Goal: Contribute content

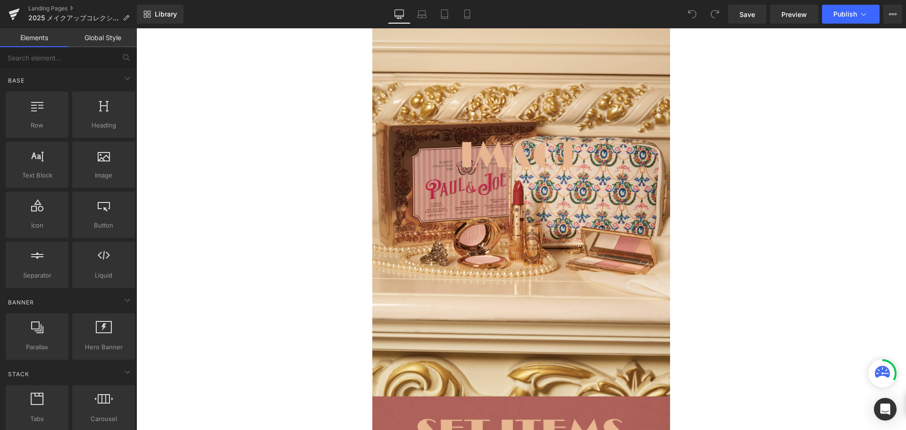
scroll to position [2315, 0]
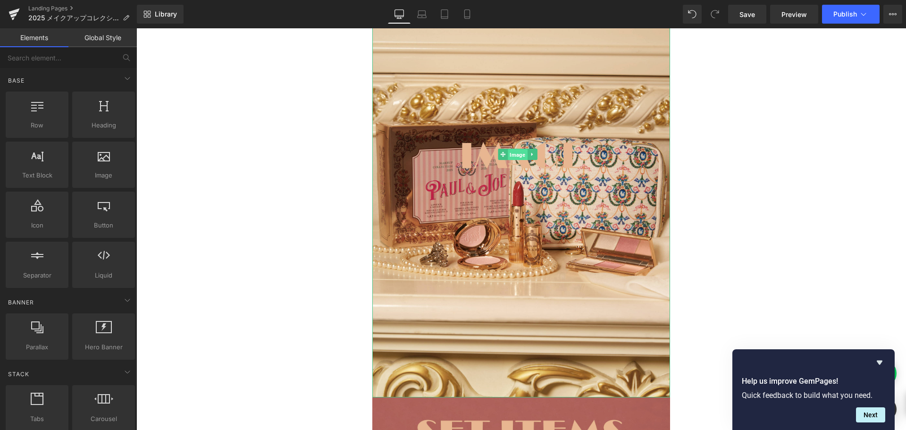
click at [517, 149] on span "Image" at bounding box center [517, 154] width 19 height 11
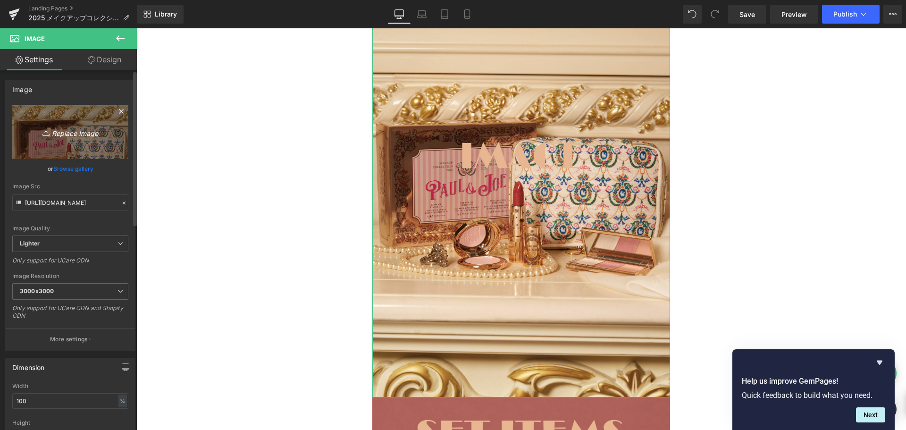
click at [71, 134] on icon "Replace Image" at bounding box center [71, 132] width 76 height 12
type input "C:\fakepath\名称未設定-4 (2)-06-06.jpg"
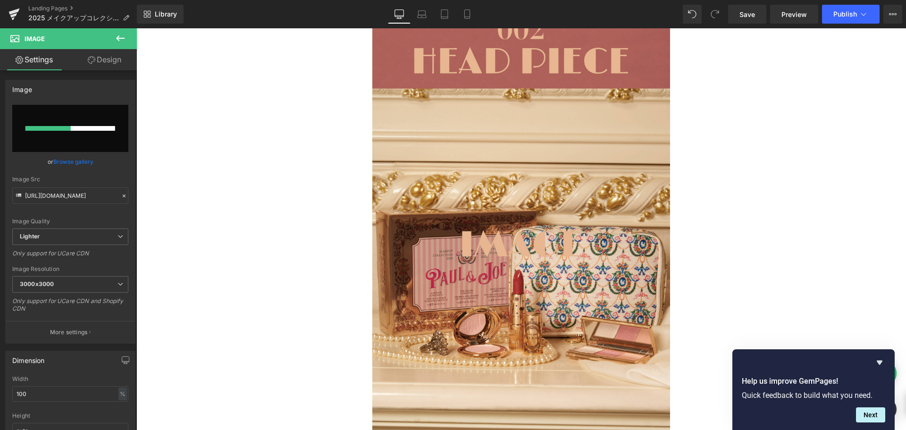
scroll to position [2227, 0]
type input "https://ucarecdn.com/9cc9f250-75b6-413c-8a74-3f0f6c043e14/-/format/auto/-/previ…"
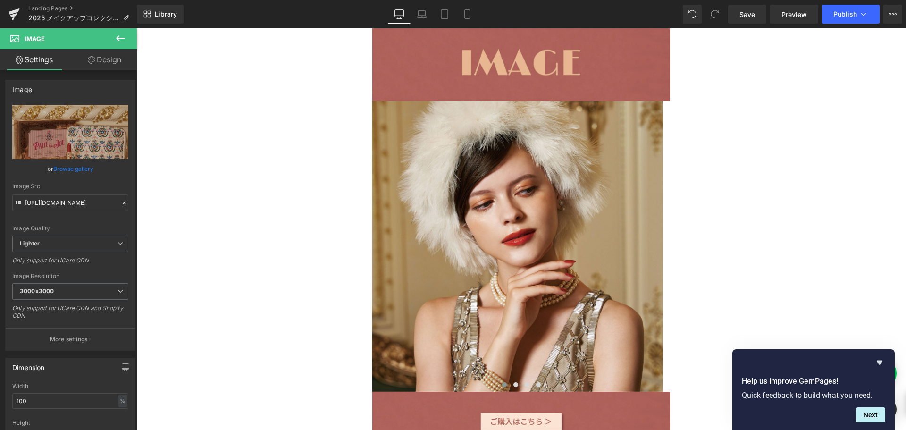
scroll to position [1774, 0]
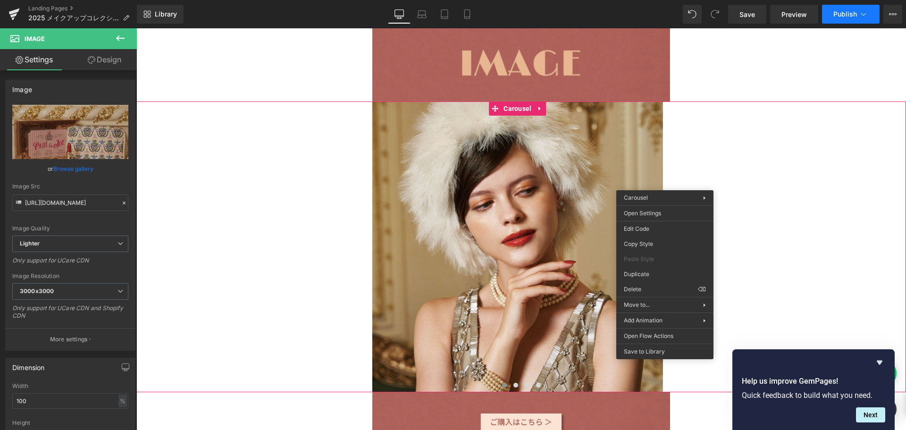
click at [842, 12] on span "Publish" at bounding box center [846, 14] width 24 height 8
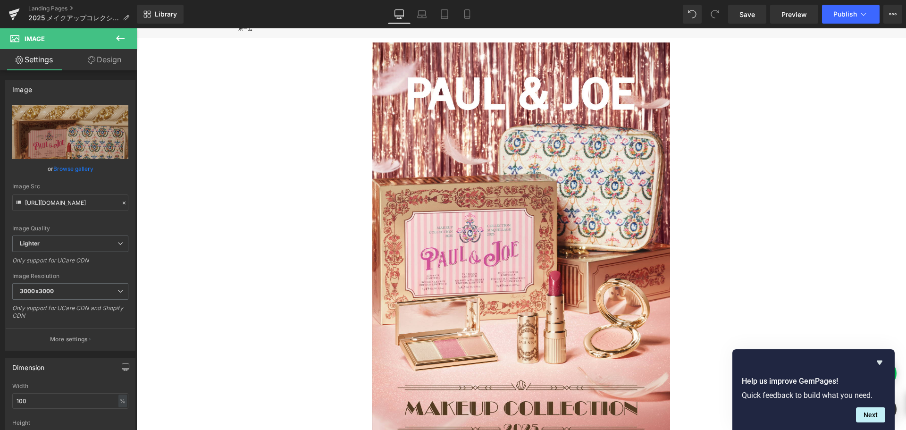
scroll to position [0, 0]
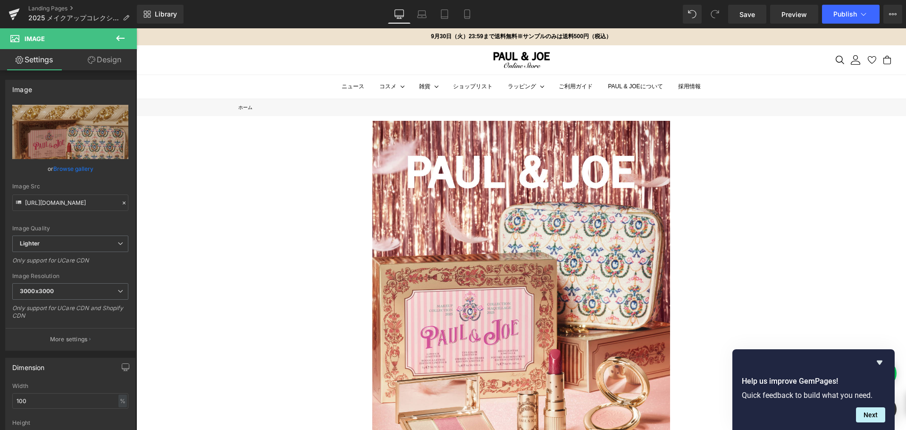
click at [122, 37] on icon at bounding box center [120, 38] width 11 height 11
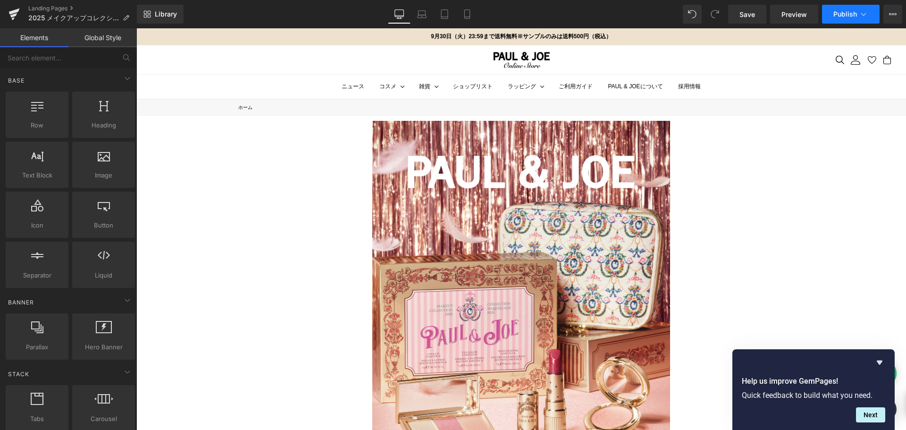
click at [838, 20] on button "Publish" at bounding box center [851, 14] width 58 height 19
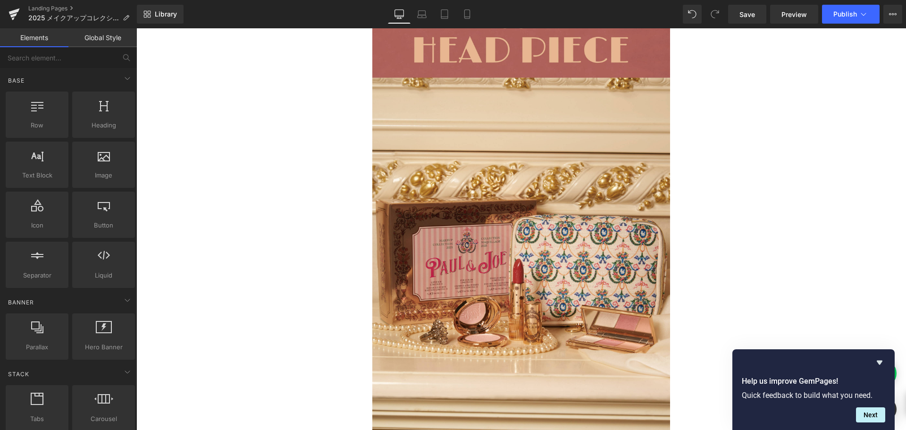
scroll to position [2239, 0]
click at [846, 13] on span "Publish" at bounding box center [846, 14] width 24 height 8
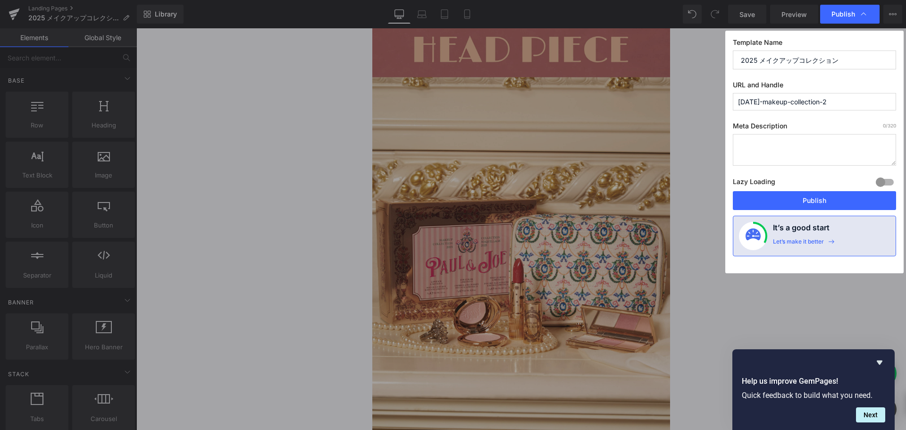
click at [842, 128] on label "Meta Description 0 /320" at bounding box center [814, 128] width 163 height 12
click at [790, 192] on button "Publish" at bounding box center [814, 200] width 163 height 19
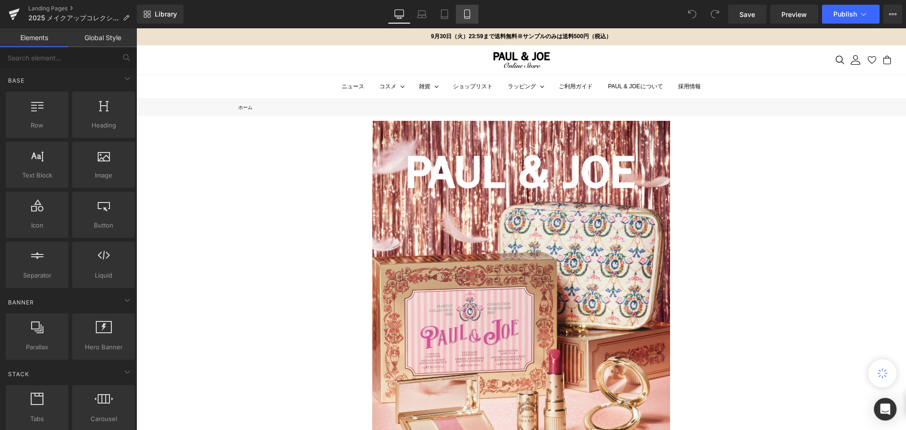
click at [466, 20] on link "Mobile" at bounding box center [467, 14] width 23 height 19
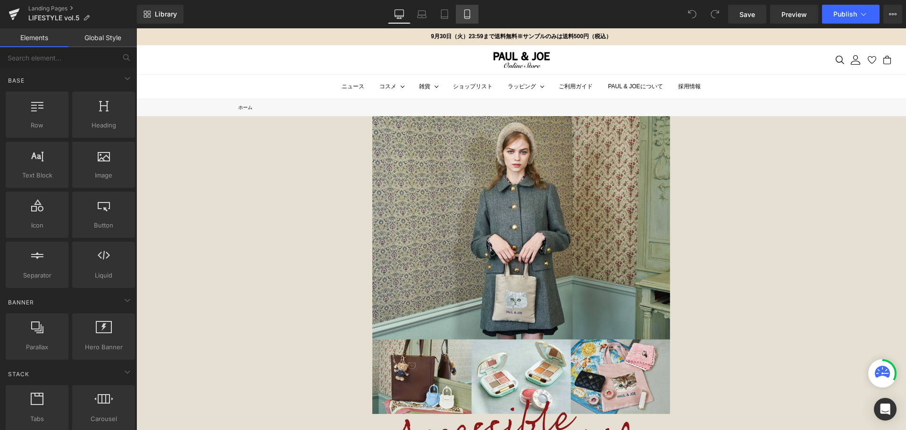
click at [466, 12] on icon at bounding box center [467, 13] width 9 height 9
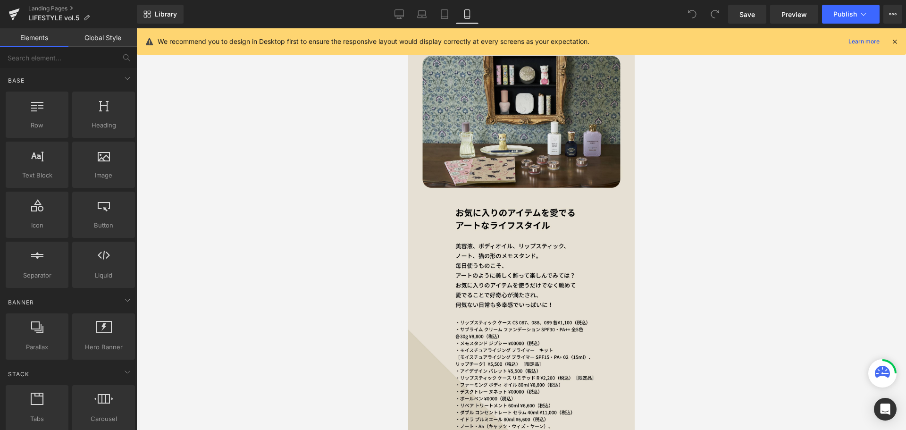
scroll to position [1893, 0]
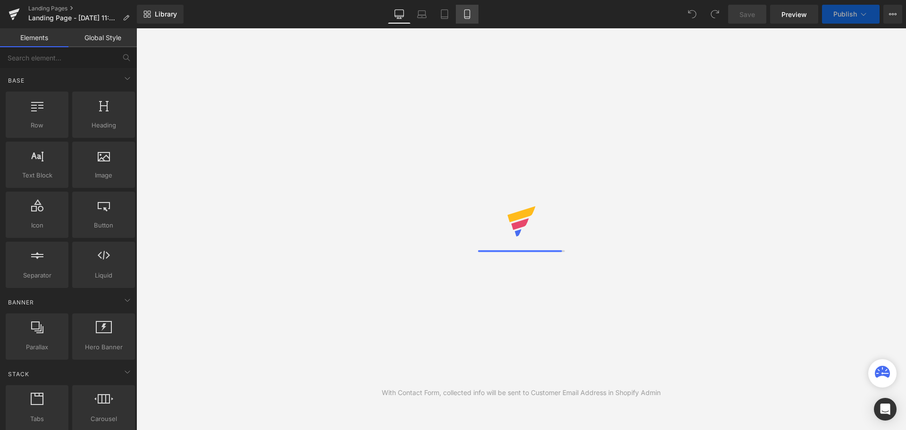
click at [466, 19] on link "Mobile" at bounding box center [467, 14] width 23 height 19
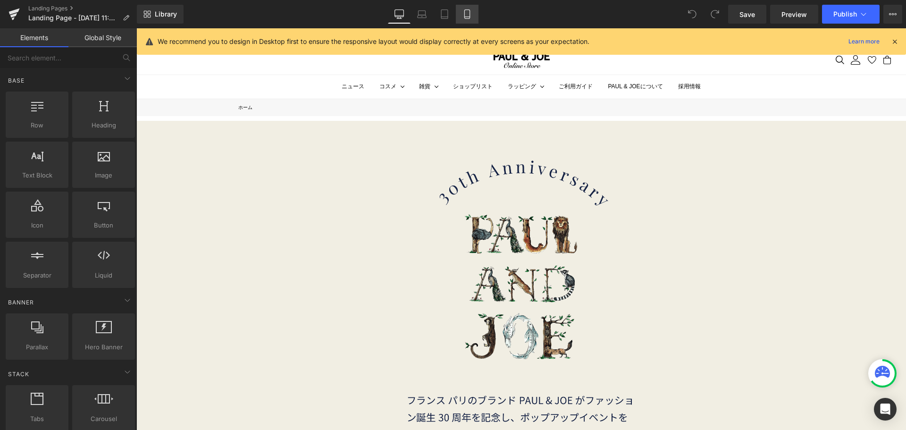
click at [466, 19] on link "Mobile" at bounding box center [467, 14] width 23 height 19
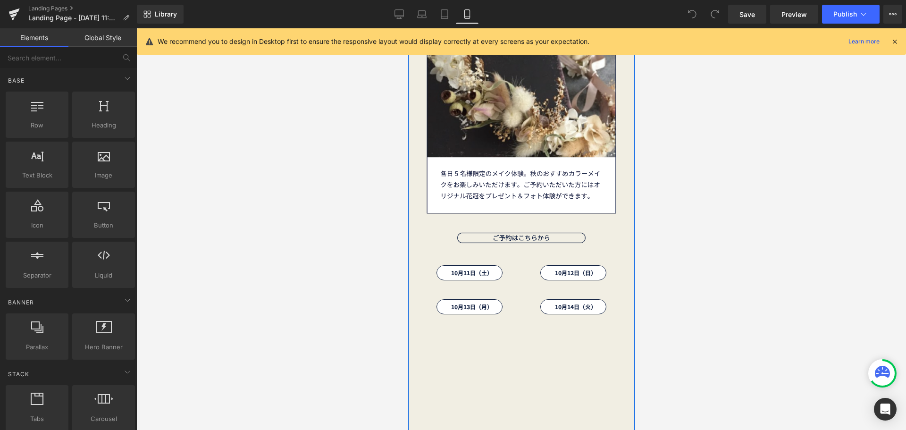
scroll to position [3188, 0]
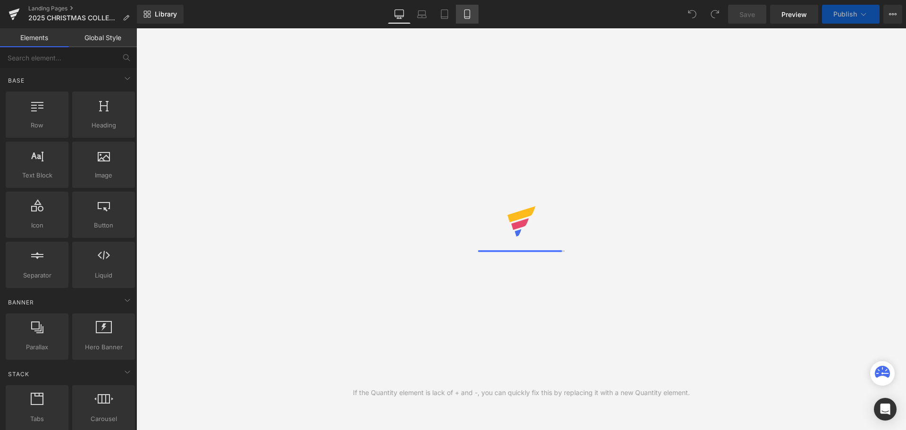
click at [472, 15] on icon at bounding box center [467, 13] width 9 height 9
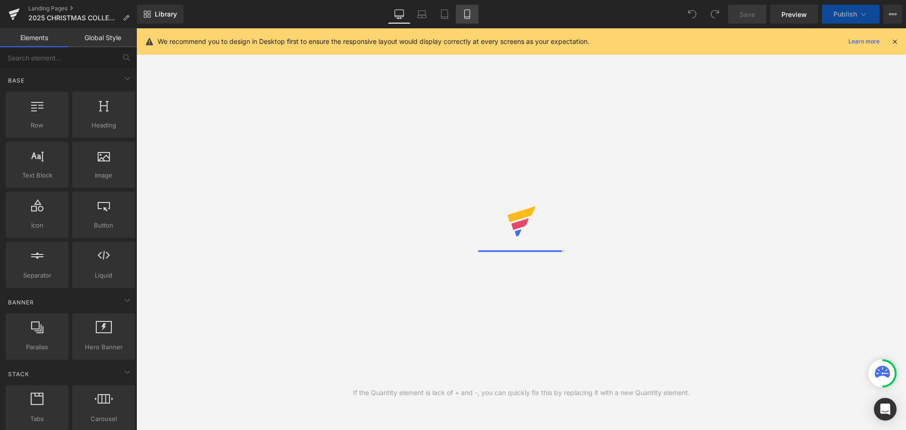
click at [472, 15] on icon at bounding box center [467, 13] width 9 height 9
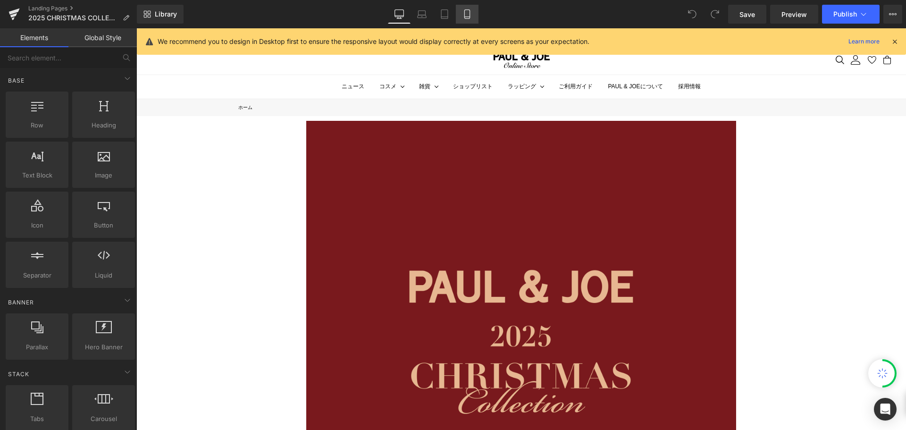
click at [472, 15] on icon at bounding box center [467, 13] width 9 height 9
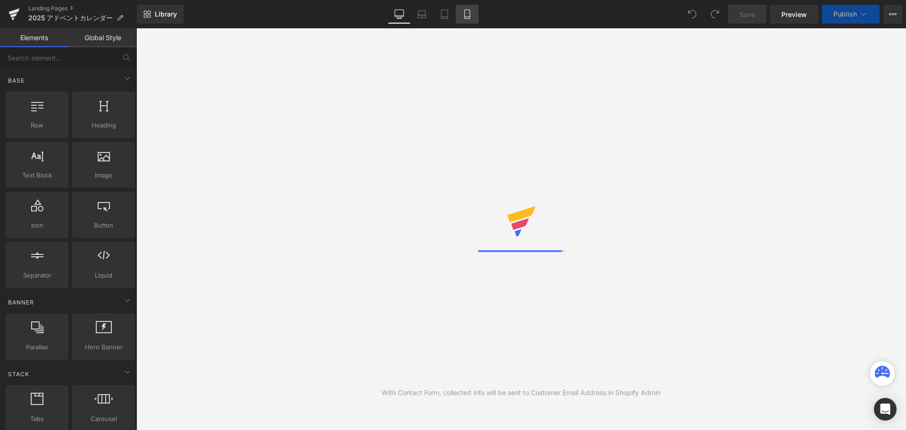
click at [468, 18] on icon at bounding box center [467, 14] width 5 height 9
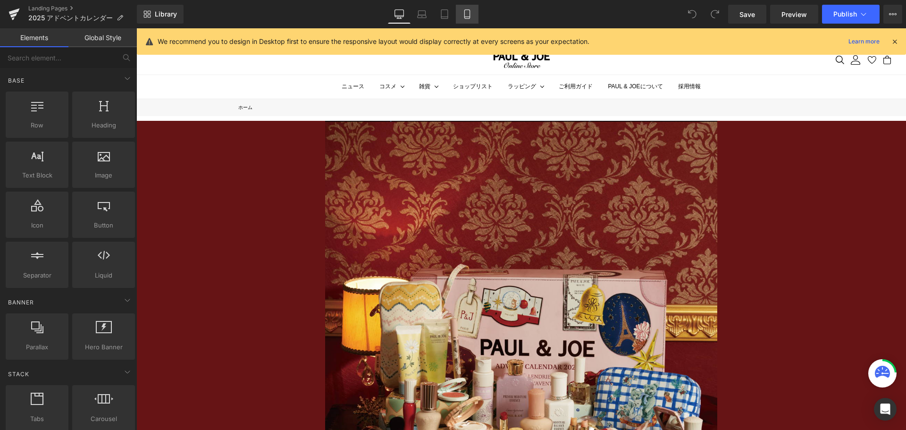
click at [468, 18] on icon at bounding box center [467, 14] width 5 height 9
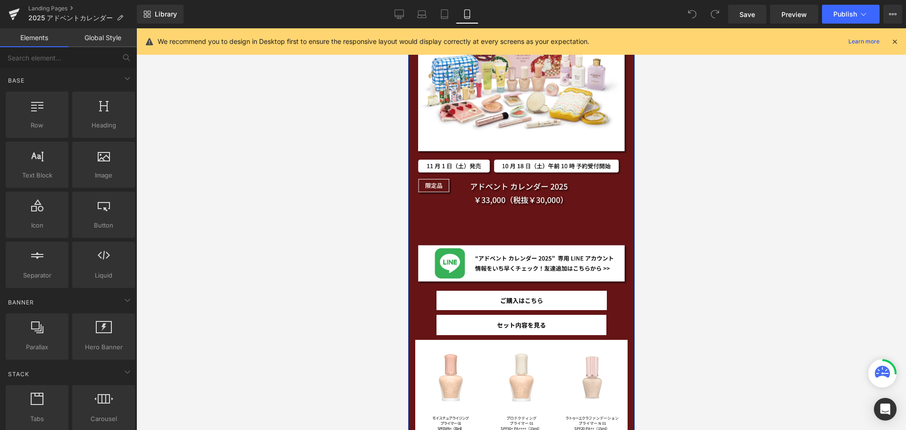
scroll to position [727, 0]
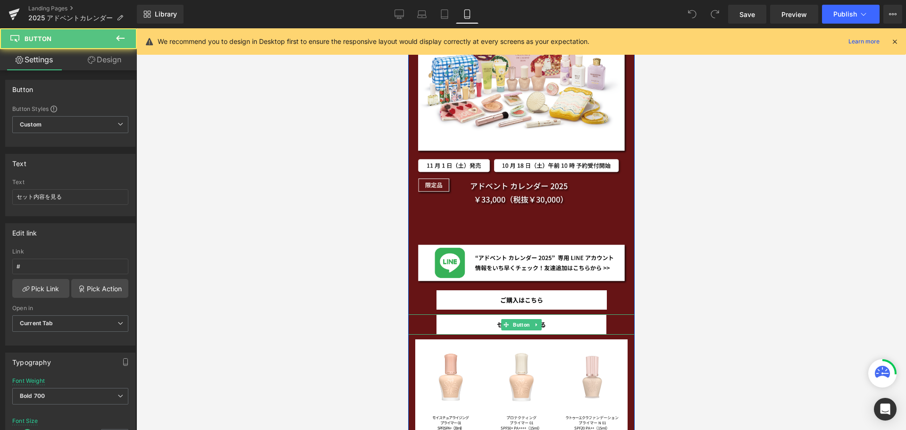
click at [545, 329] on link "セット内容を見る" at bounding box center [521, 324] width 170 height 20
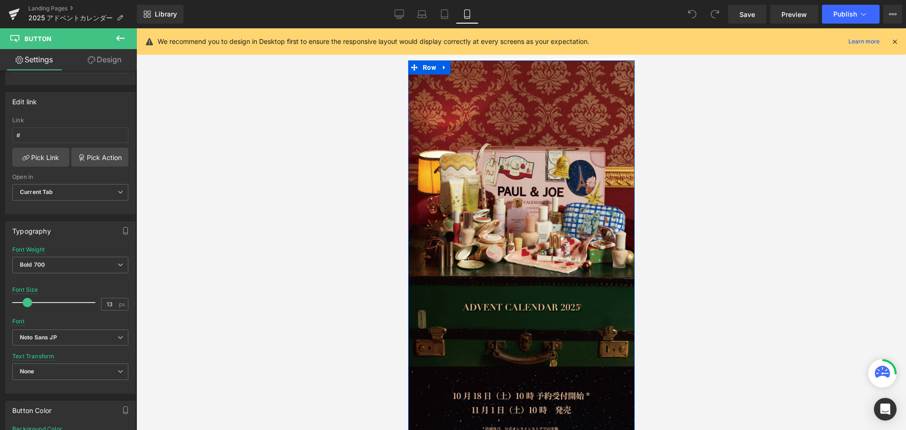
scroll to position [0, 0]
